Goal: Transaction & Acquisition: Obtain resource

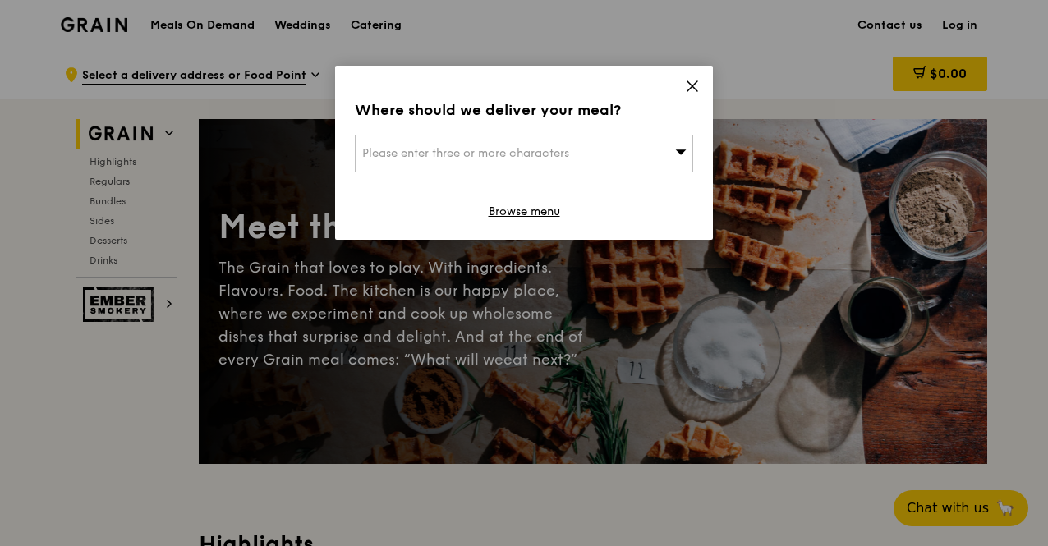
click at [696, 76] on div "Where should we deliver your meal? Please enter three or more characters Browse…" at bounding box center [524, 153] width 378 height 174
click at [685, 79] on icon at bounding box center [692, 86] width 15 height 15
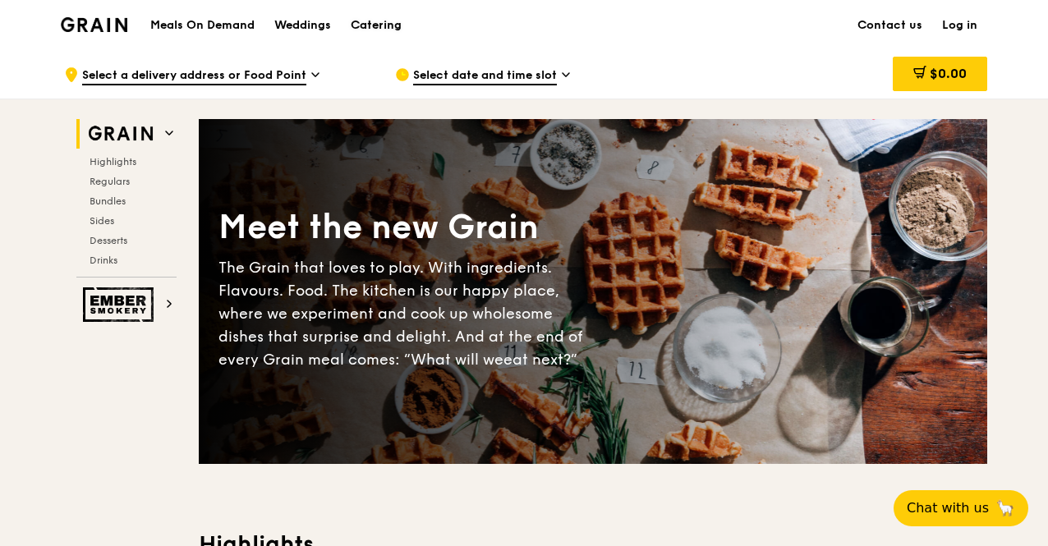
click at [364, 22] on div "Catering" at bounding box center [376, 25] width 51 height 49
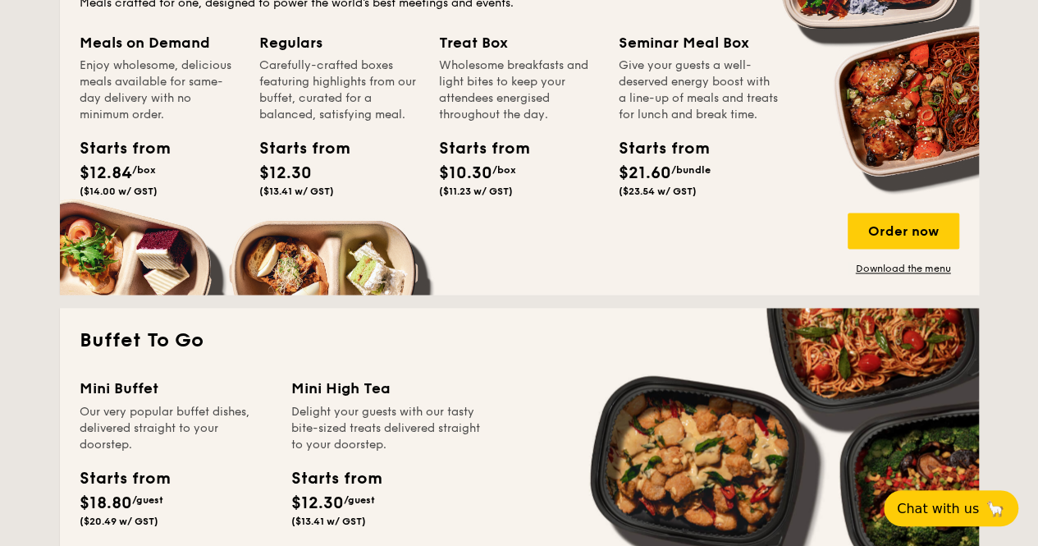
scroll to position [1067, 0]
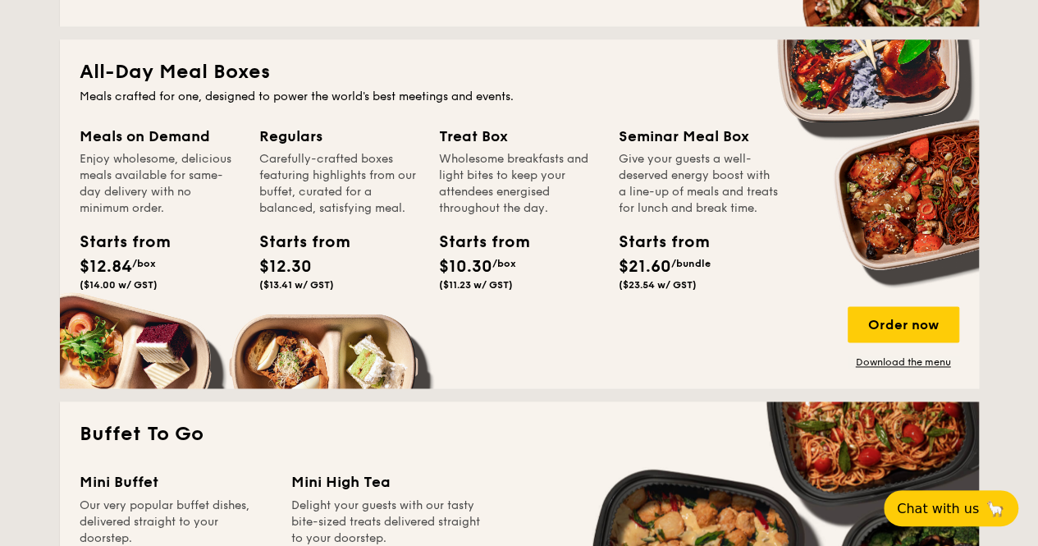
click at [348, 90] on div "Meals crafted for one, designed to power the world's best meetings and events." at bounding box center [520, 97] width 880 height 16
click at [900, 358] on link "Download the menu" at bounding box center [904, 361] width 112 height 13
